Goal: Task Accomplishment & Management: Manage account settings

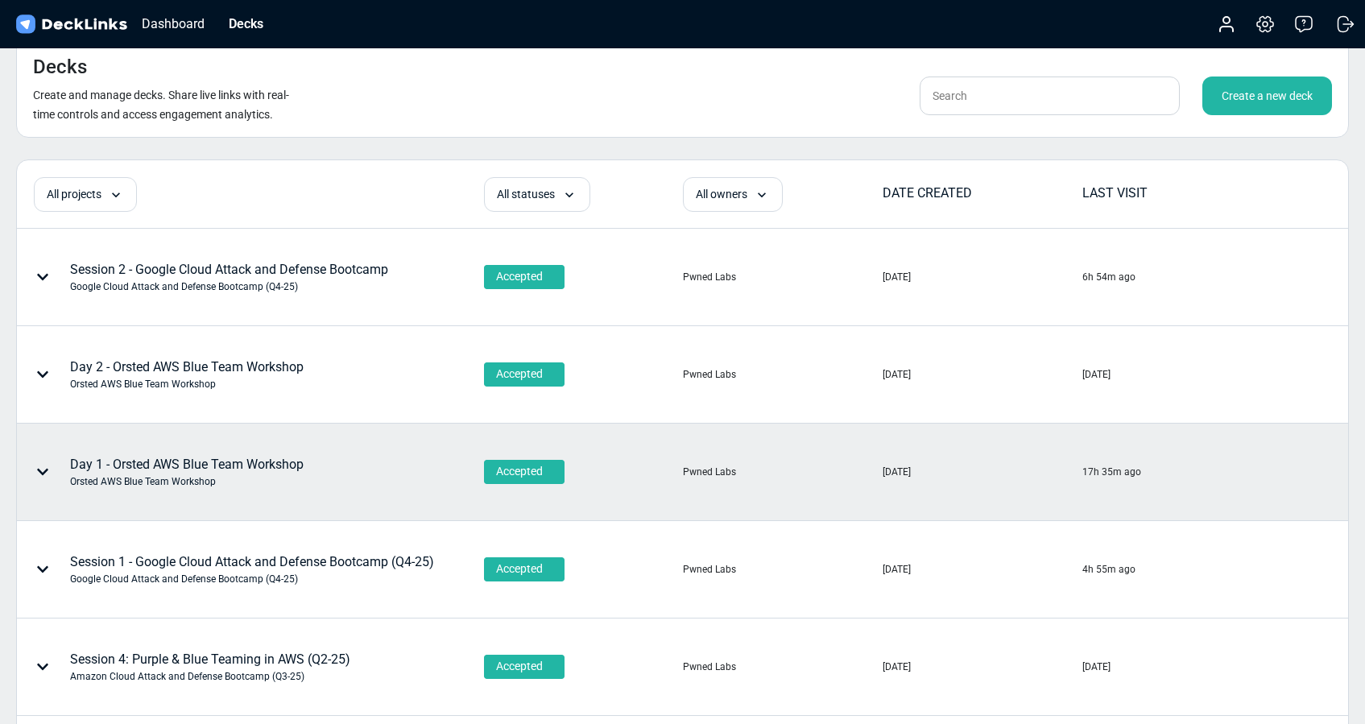
click at [264, 479] on div "Orsted AWS Blue Team Workshop" at bounding box center [186, 481] width 233 height 14
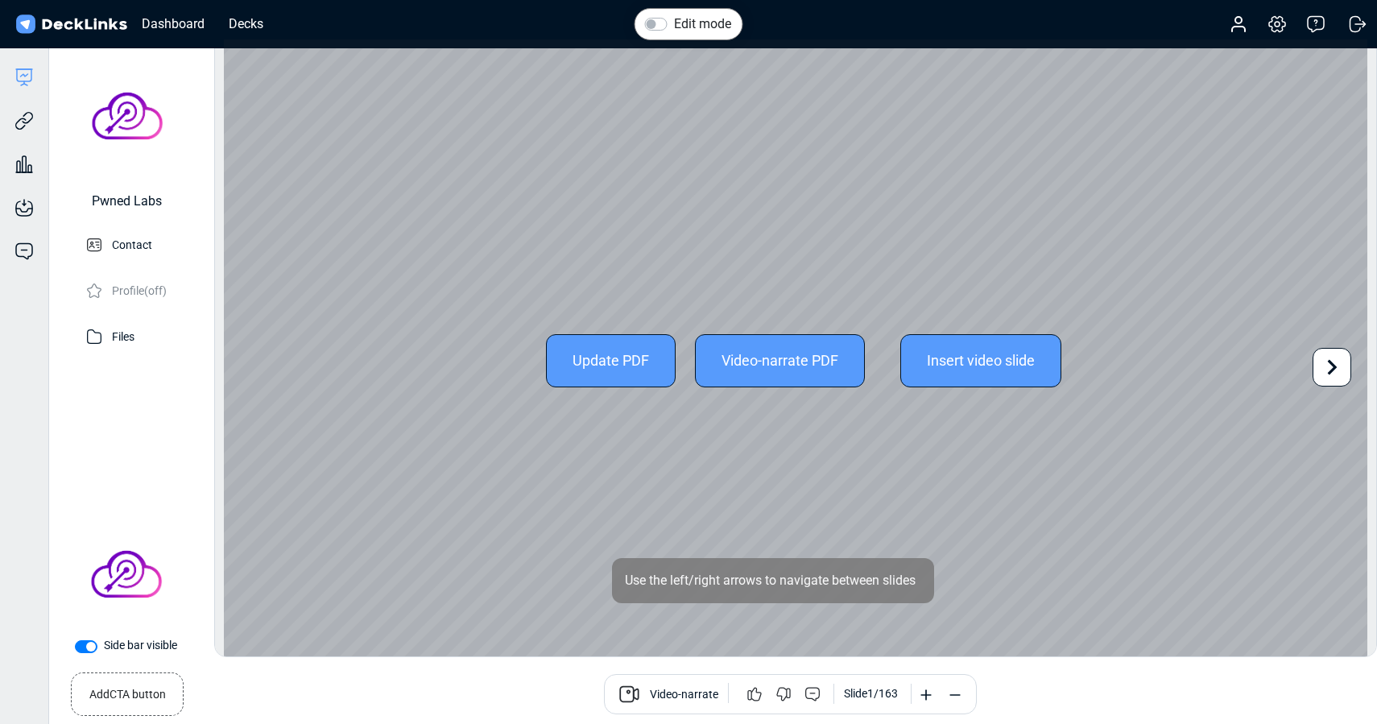
click at [594, 372] on div "Update PDF" at bounding box center [611, 360] width 130 height 53
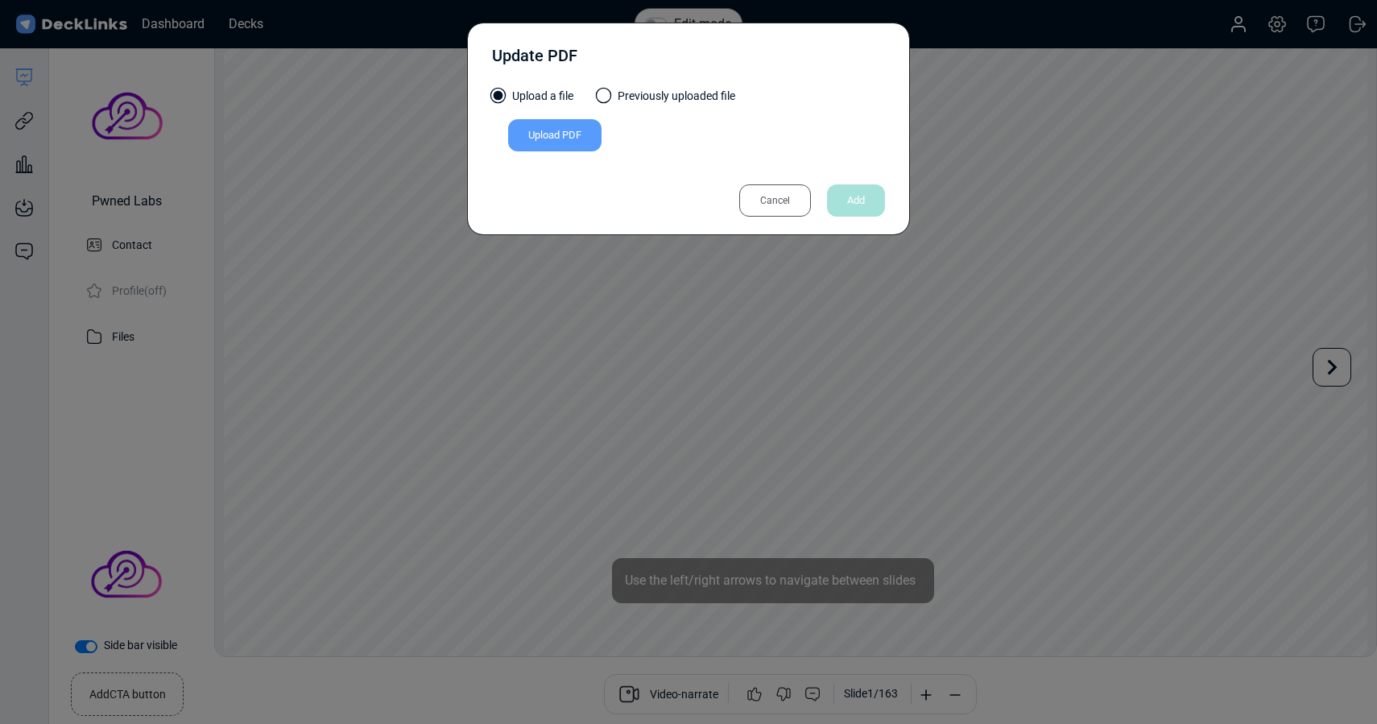
click at [578, 128] on div "Upload PDF" at bounding box center [554, 135] width 93 height 32
click at [0, 0] on input "Upload PDF" at bounding box center [0, 0] width 0 height 0
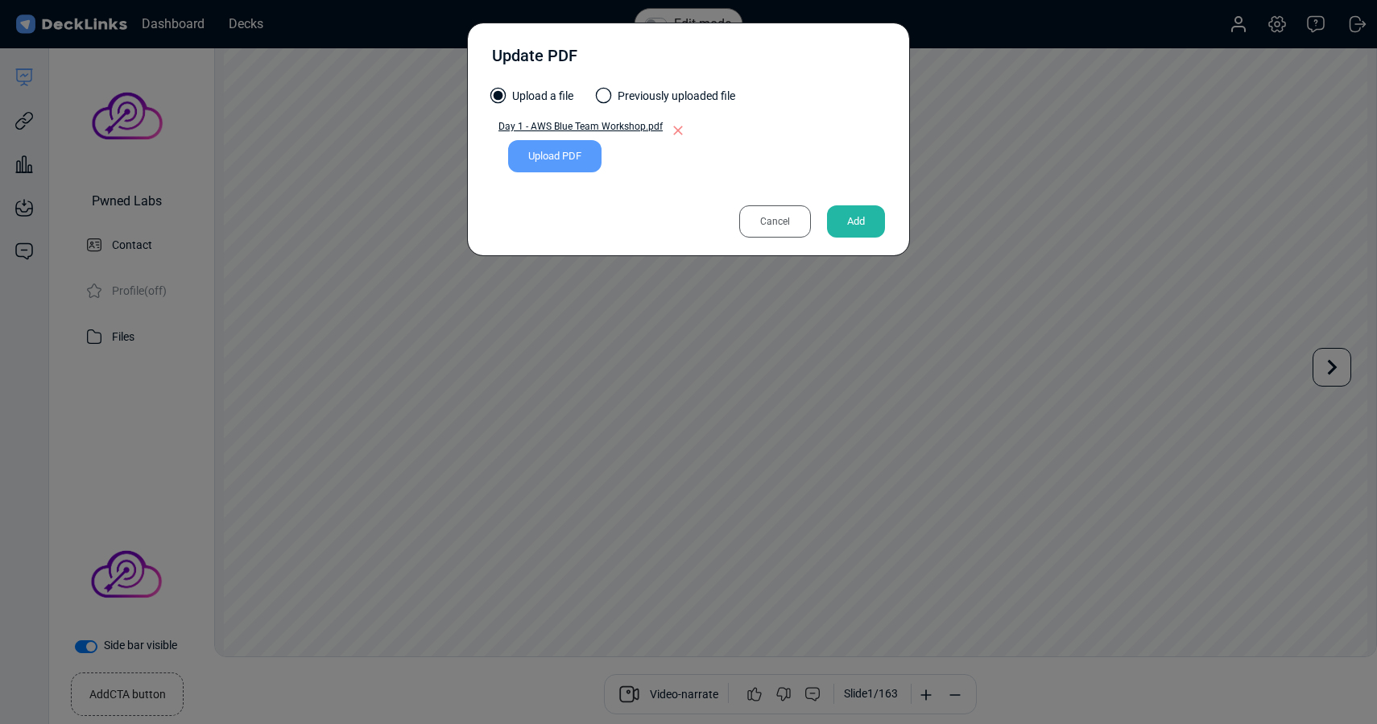
click at [864, 217] on div "Add" at bounding box center [856, 221] width 58 height 32
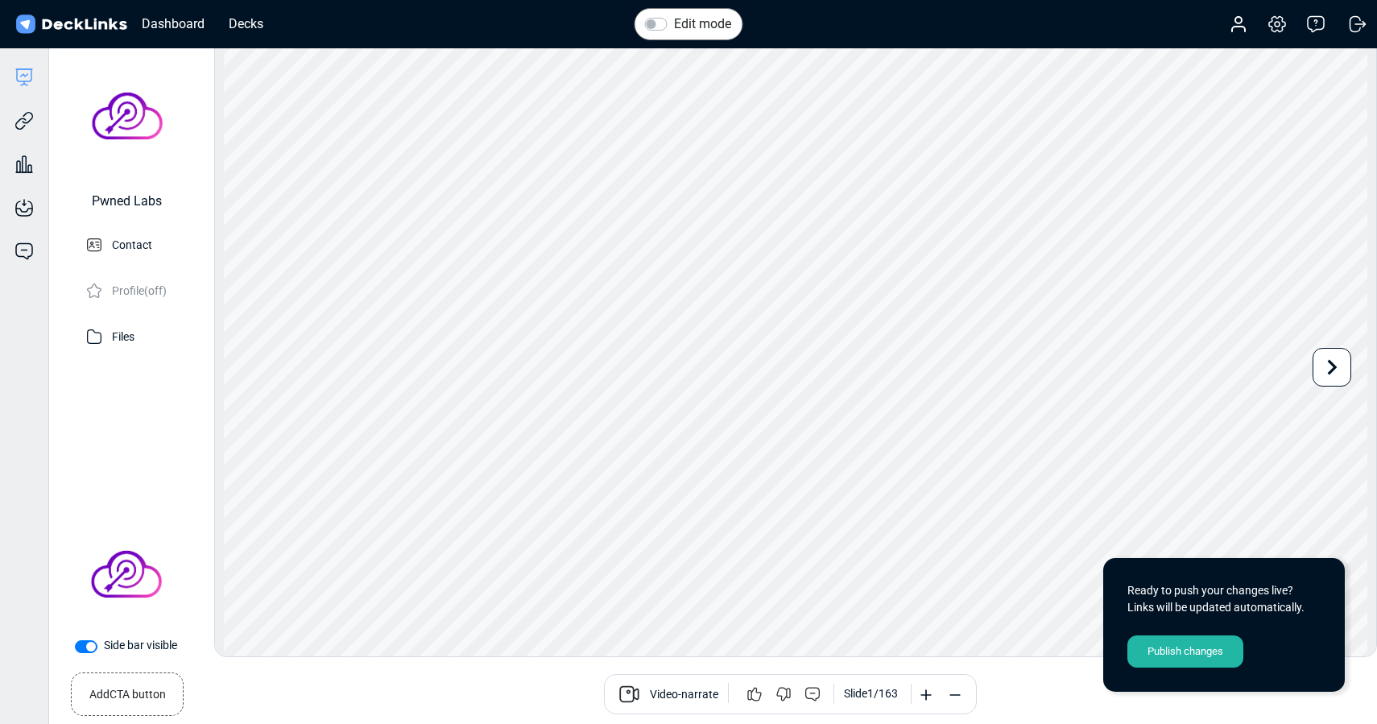
click at [1169, 650] on div "Publish changes" at bounding box center [1185, 651] width 116 height 32
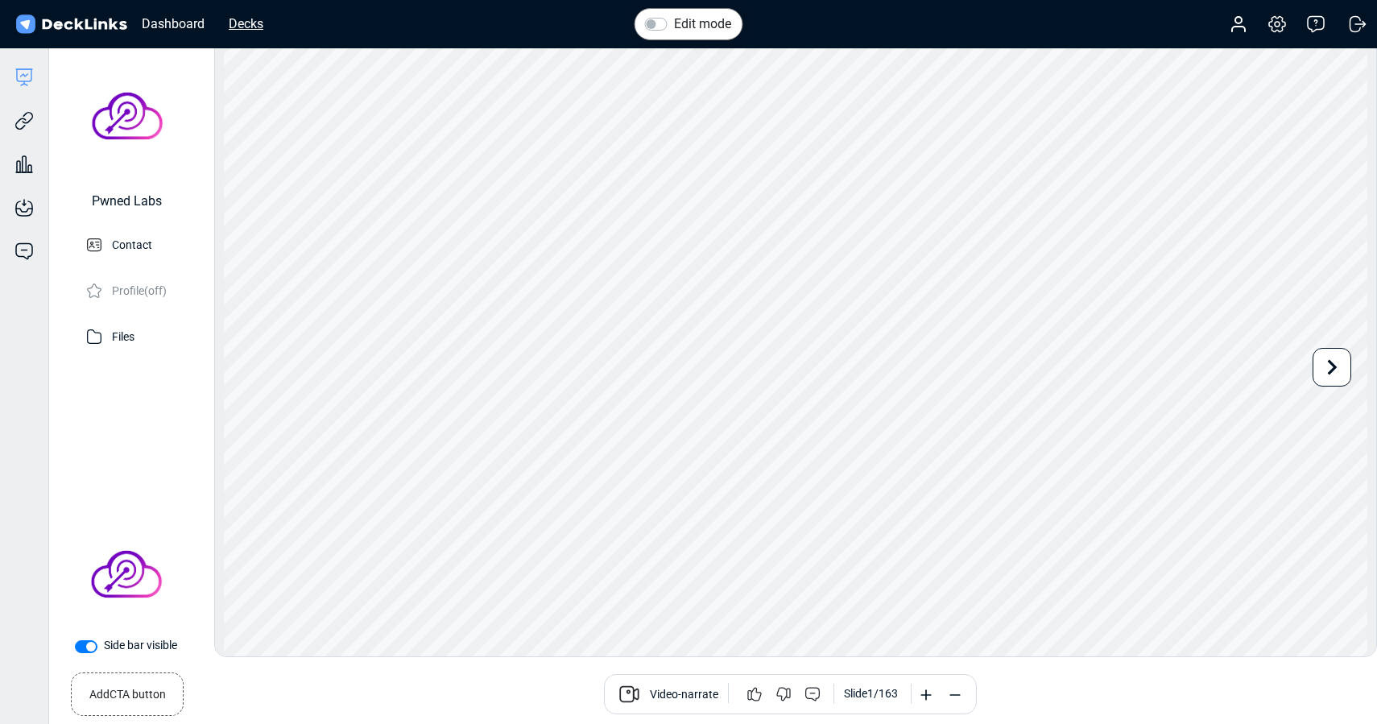
click at [246, 24] on div "Decks" at bounding box center [246, 24] width 51 height 20
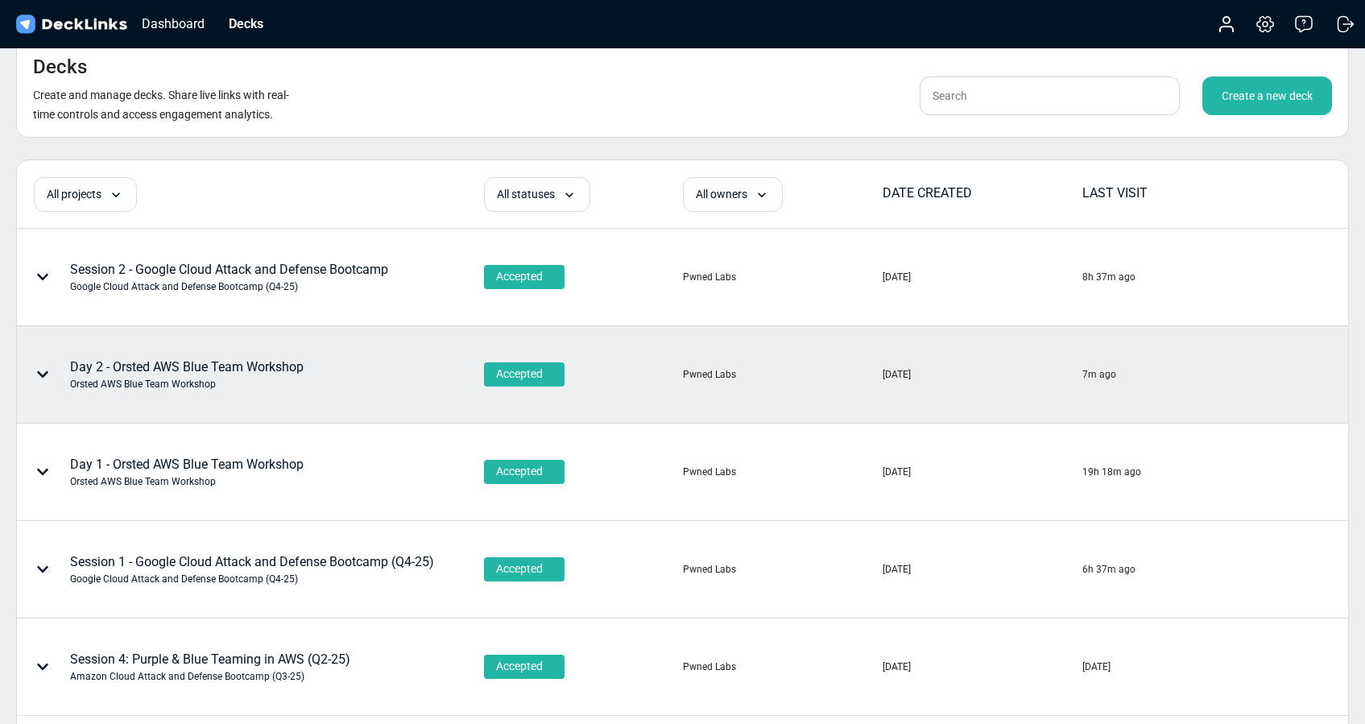
click at [286, 368] on div "Day 2 - Orsted AWS Blue Team Workshop Orsted AWS Blue Team Workshop" at bounding box center [186, 374] width 233 height 34
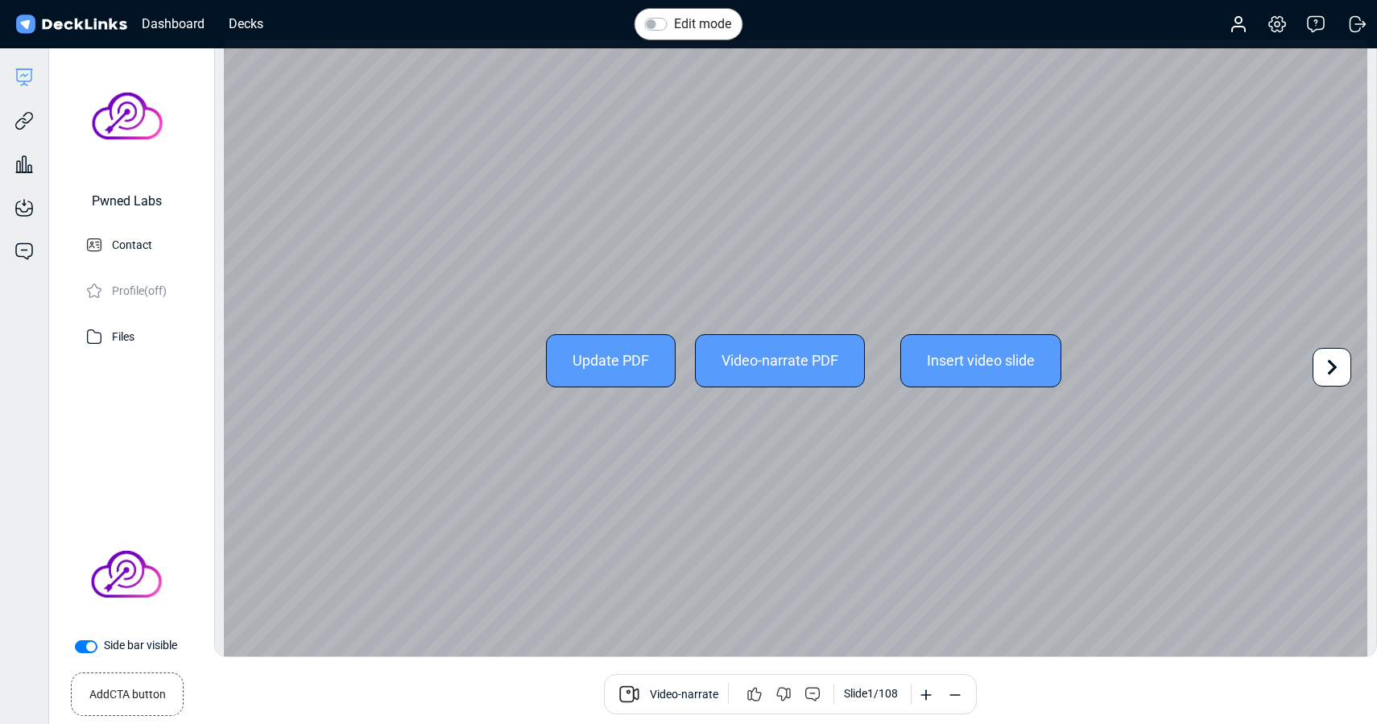
click at [580, 358] on div "Update PDF" at bounding box center [611, 360] width 130 height 53
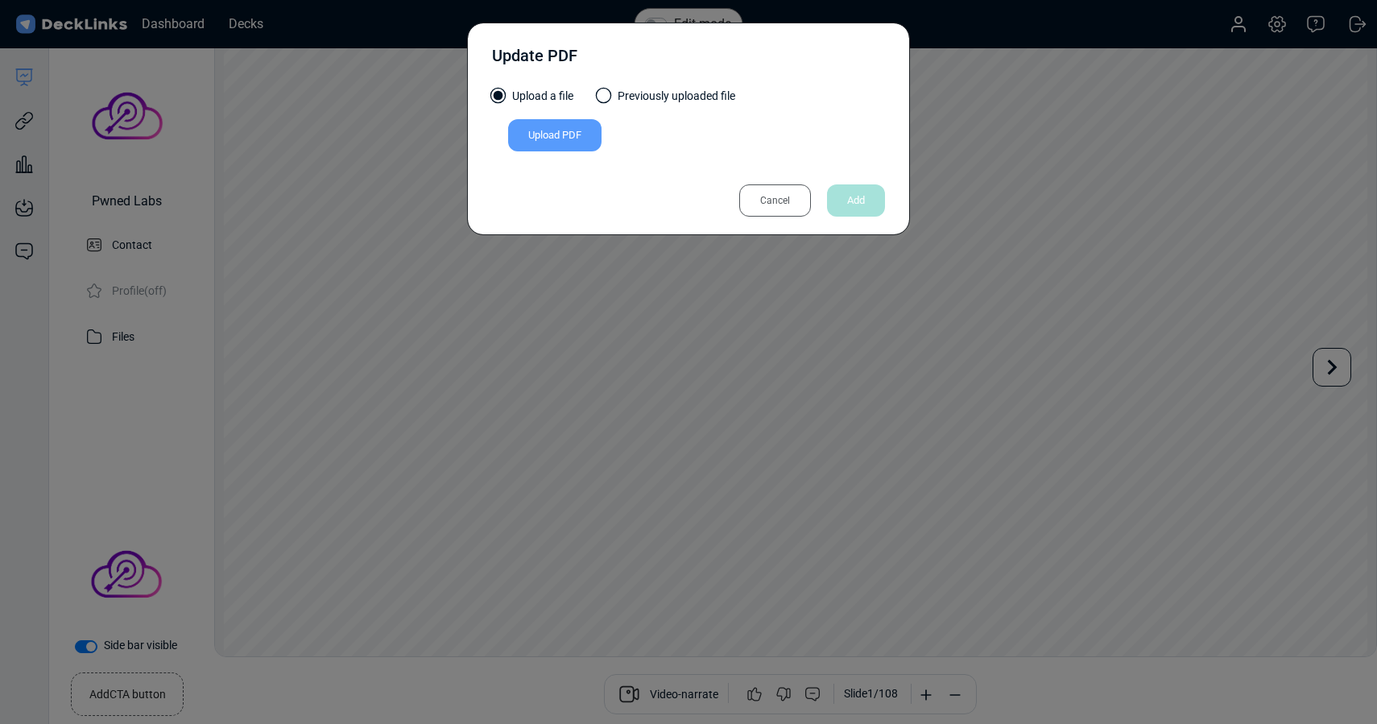
click at [559, 134] on div "Upload PDF" at bounding box center [554, 135] width 93 height 32
click at [0, 0] on input "Upload PDF" at bounding box center [0, 0] width 0 height 0
click at [559, 138] on div "Upload PDF" at bounding box center [554, 135] width 93 height 32
click at [0, 0] on input "Upload PDF" at bounding box center [0, 0] width 0 height 0
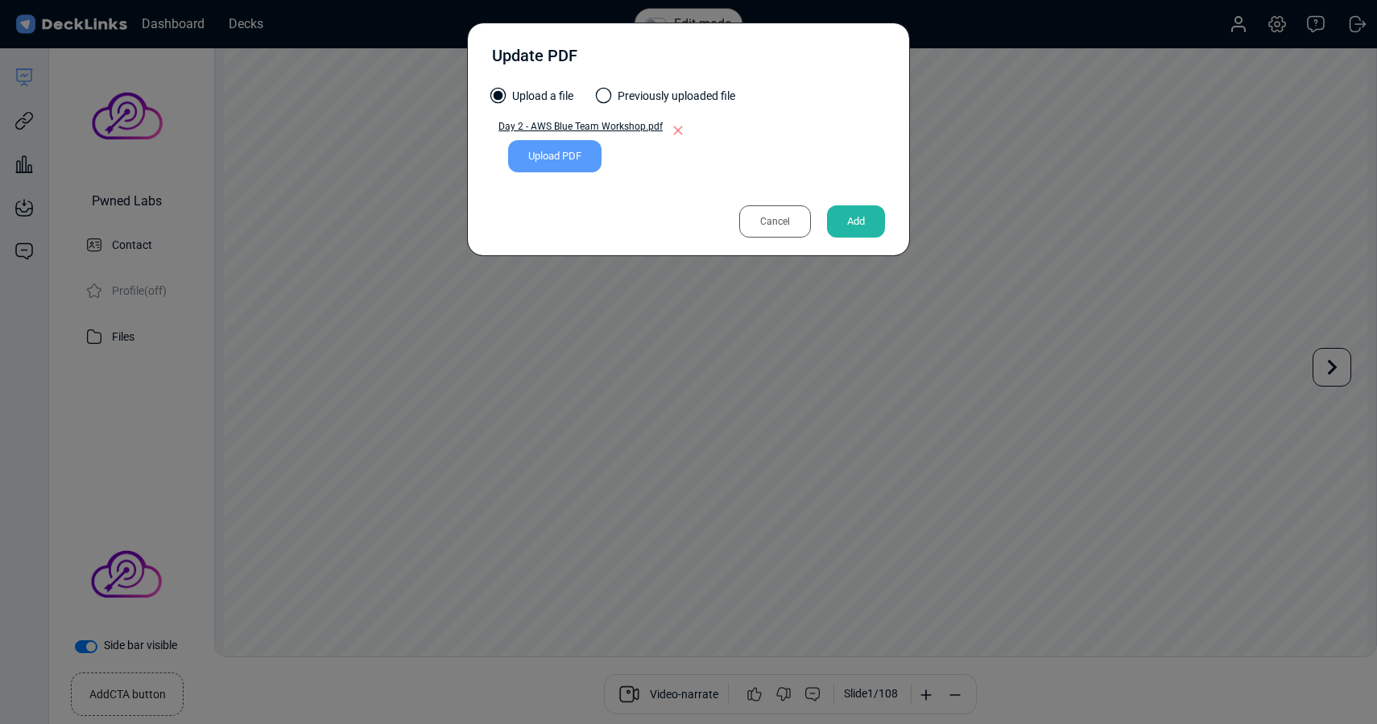
click at [849, 213] on div "Add" at bounding box center [856, 221] width 58 height 32
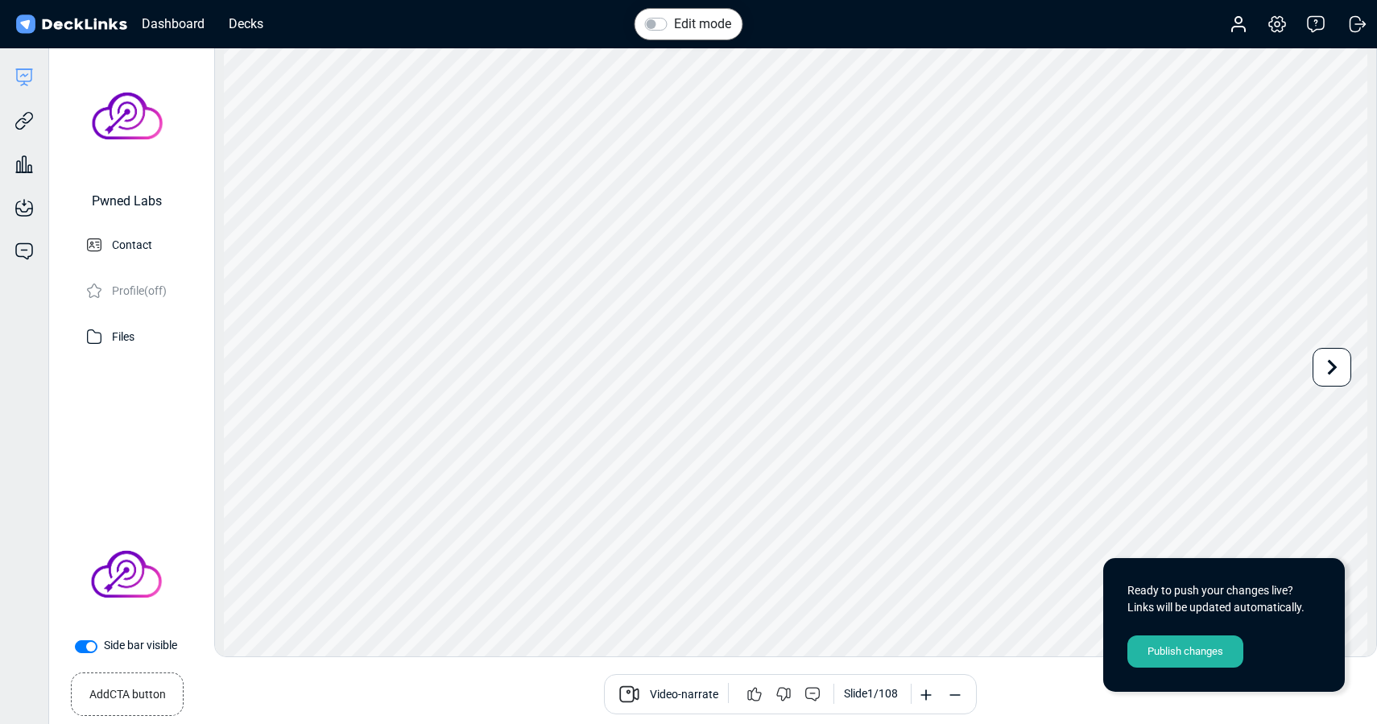
click at [1176, 649] on div "Publish changes" at bounding box center [1185, 651] width 116 height 32
